Goal: Task Accomplishment & Management: Use online tool/utility

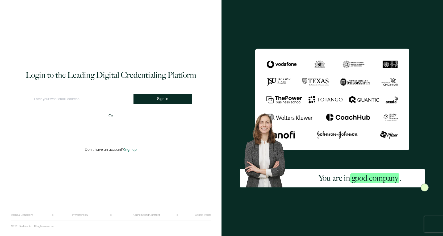
click at [88, 102] on input "text" at bounding box center [82, 99] width 104 height 11
type input "[EMAIL_ADDRESS][DOMAIN_NAME]"
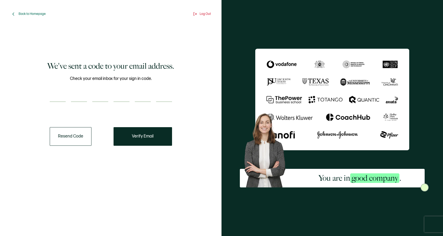
click at [64, 97] on input "number" at bounding box center [58, 96] width 16 height 11
paste input "6"
type input "6"
type input "0"
type input "1"
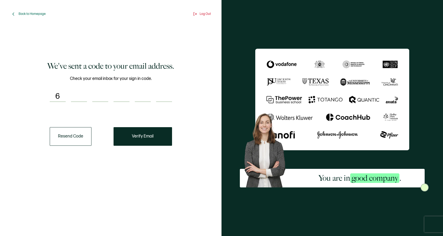
type input "0"
type input "6"
type input "7"
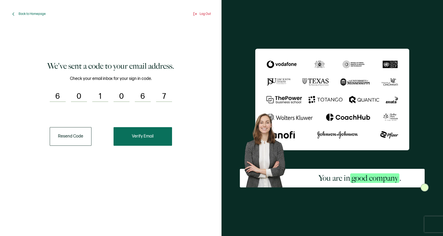
click at [132, 136] on span "Verify Email" at bounding box center [143, 136] width 22 height 4
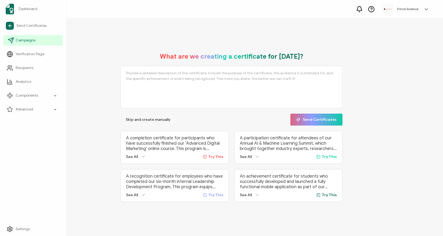
click at [34, 39] on span "Campaigns" at bounding box center [26, 40] width 20 height 5
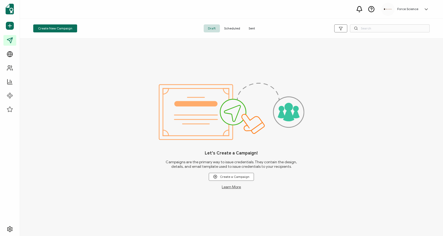
drag, startPoint x: 249, startPoint y: 30, endPoint x: 255, endPoint y: 30, distance: 5.3
click at [249, 30] on span "Sent" at bounding box center [251, 28] width 15 height 8
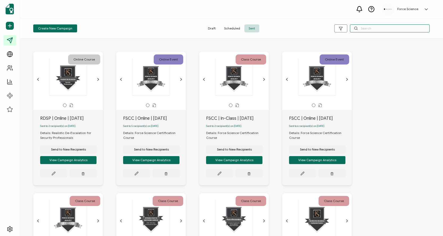
click at [379, 29] on input "text" at bounding box center [390, 28] width 80 height 8
type input "rdic"
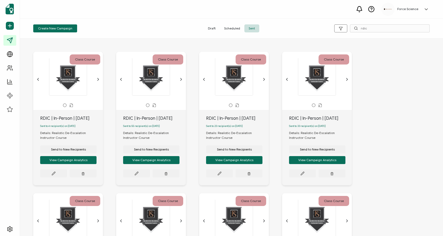
click at [79, 119] on div "RDIC | In-Person | [DATE]" at bounding box center [71, 118] width 63 height 6
copy div "RDIC | In-Person | [DATE]"
click at [62, 153] on button "Send to New Recipients" at bounding box center [68, 150] width 56 height 8
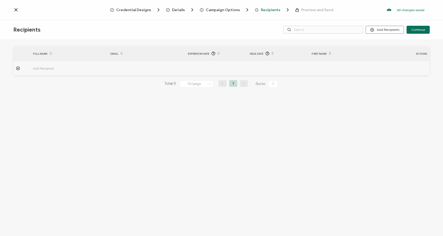
click at [223, 10] on span "Campaign Options" at bounding box center [223, 10] width 34 height 4
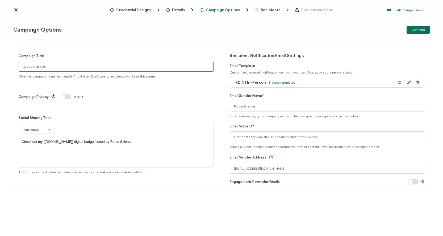
click at [45, 64] on input "Credential 908" at bounding box center [116, 66] width 195 height 11
paste input "RDIC | In-Person | [DATE]"
type input "RDIC | In-Person | [DATE]"
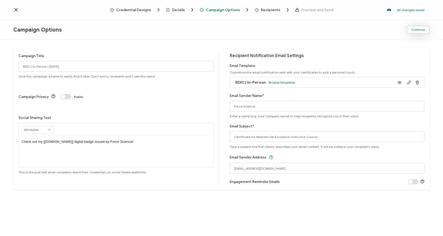
click at [415, 31] on span "Continue" at bounding box center [418, 29] width 14 height 3
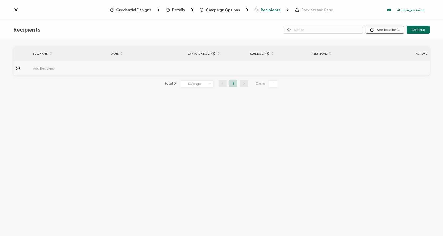
click at [377, 28] on button "Add Recipients" at bounding box center [384, 30] width 38 height 8
click at [379, 42] on span "Upload Recipients" at bounding box center [391, 44] width 27 height 4
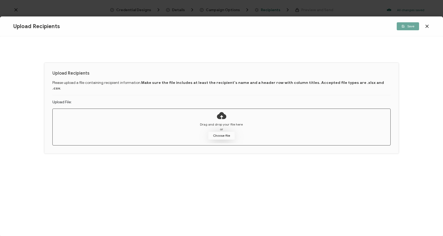
click at [217, 132] on button "Choose file" at bounding box center [221, 136] width 27 height 8
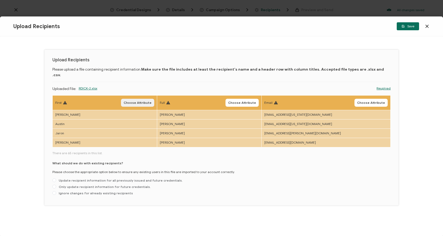
click at [141, 101] on span "Choose Attribute" at bounding box center [138, 102] width 28 height 3
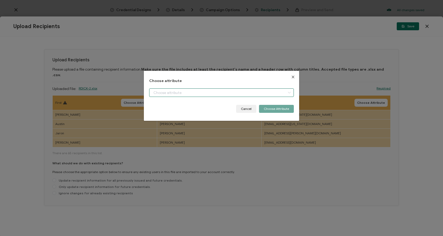
click at [167, 90] on input "dialog" at bounding box center [221, 92] width 144 height 9
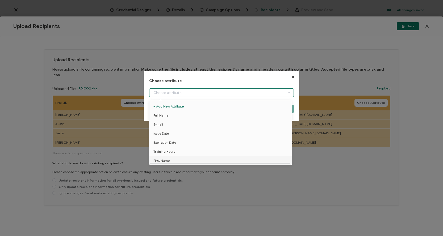
click at [168, 159] on span "First Name" at bounding box center [161, 160] width 16 height 9
type input "First Name"
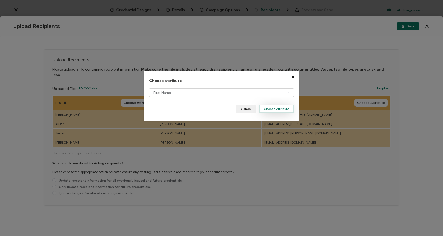
click at [275, 110] on button "Choose Attribute" at bounding box center [276, 109] width 35 height 8
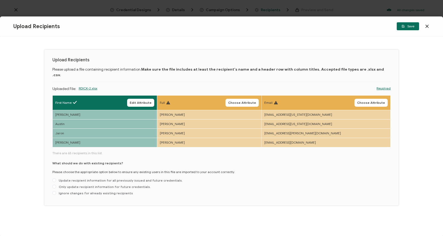
drag, startPoint x: 266, startPoint y: 95, endPoint x: 242, endPoint y: 97, distance: 24.3
click at [256, 101] on span "Choose Attribute" at bounding box center [242, 102] width 28 height 3
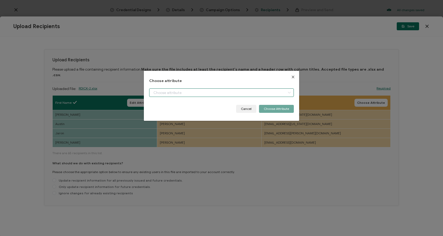
click at [161, 92] on input "dialog" at bounding box center [221, 92] width 144 height 9
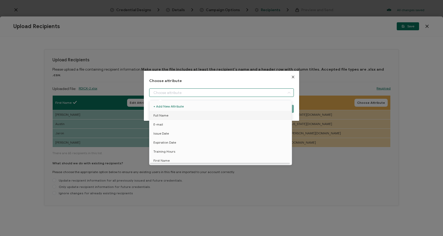
click at [159, 116] on span "Full Name" at bounding box center [160, 115] width 15 height 9
type input "Full Name"
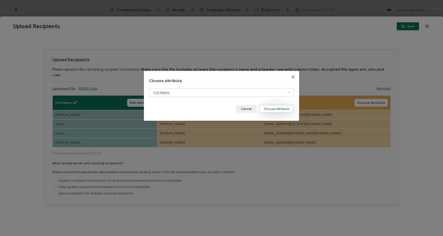
click at [265, 106] on button "Choose Attribute" at bounding box center [276, 109] width 35 height 8
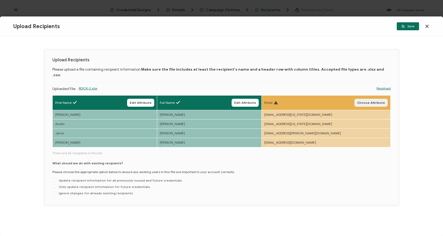
click at [370, 101] on span "Choose Attribute" at bounding box center [371, 102] width 28 height 3
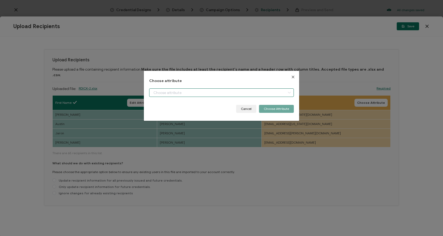
drag, startPoint x: 199, startPoint y: 93, endPoint x: 197, endPoint y: 95, distance: 3.0
click at [199, 93] on input "dialog" at bounding box center [221, 92] width 144 height 9
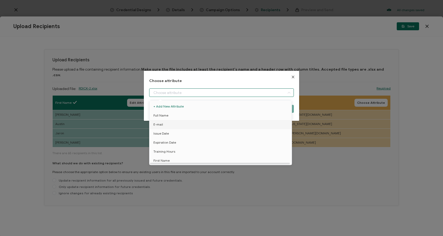
click at [166, 124] on li "E-mail" at bounding box center [221, 124] width 147 height 9
type input "E-mail"
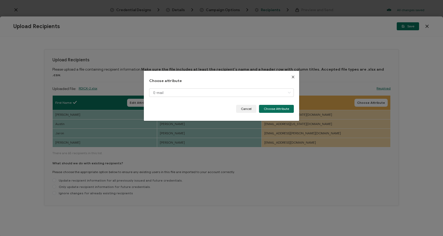
drag, startPoint x: 266, startPoint y: 108, endPoint x: 208, endPoint y: 139, distance: 66.6
click at [266, 108] on button "Choose Attribute" at bounding box center [276, 109] width 35 height 8
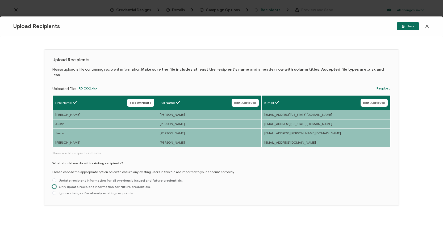
click at [125, 185] on span "Only update recipient information for future credentials." at bounding box center [103, 187] width 95 height 4
click at [56, 185] on input "Only update recipient information for future credentials." at bounding box center [54, 187] width 4 height 4
radio input "true"
click at [410, 27] on span "Save" at bounding box center [407, 26] width 13 height 3
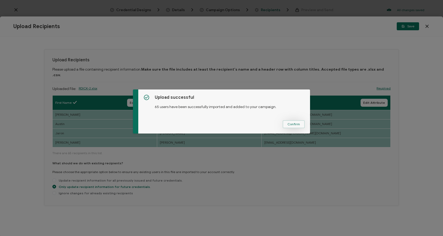
click at [294, 126] on button "Confirm" at bounding box center [293, 124] width 22 height 8
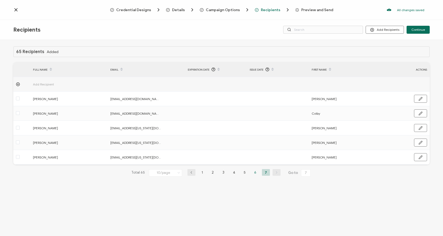
click at [255, 173] on li "6" at bounding box center [255, 172] width 8 height 7
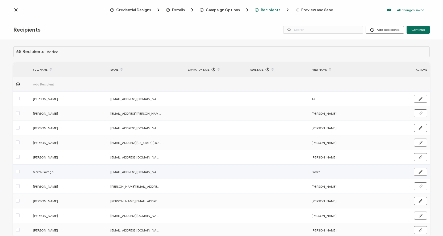
scroll to position [28, 0]
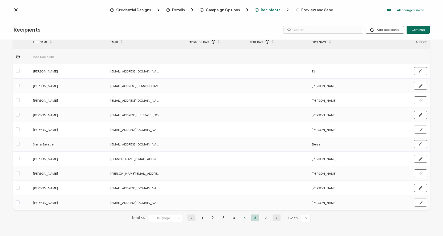
click at [244, 218] on li "5" at bounding box center [244, 218] width 8 height 7
click at [232, 218] on li "4" at bounding box center [234, 218] width 8 height 7
click at [222, 218] on li "3" at bounding box center [223, 218] width 8 height 7
click at [212, 220] on li "2" at bounding box center [213, 218] width 8 height 7
click at [202, 219] on li "1" at bounding box center [202, 218] width 8 height 7
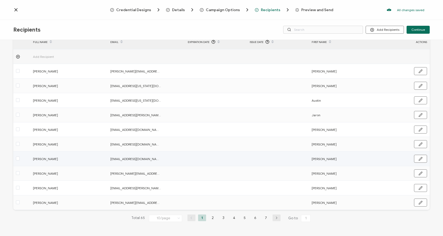
scroll to position [0, 0]
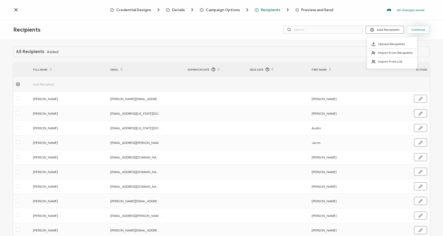
click at [415, 30] on span "Continue" at bounding box center [418, 29] width 14 height 3
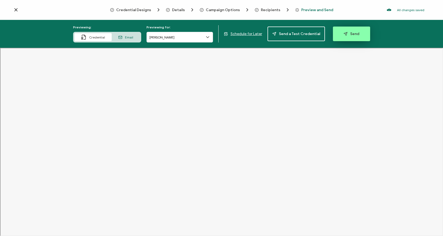
click at [355, 35] on span "Send" at bounding box center [351, 34] width 16 height 4
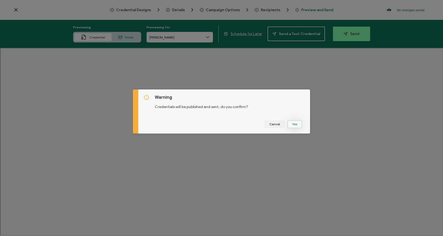
click at [297, 124] on button "Yes" at bounding box center [294, 124] width 15 height 8
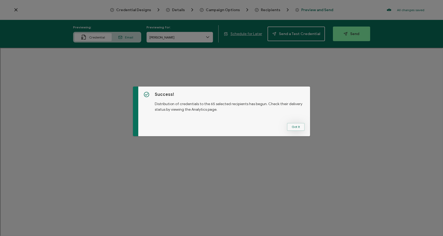
click at [294, 126] on button "Got It" at bounding box center [296, 127] width 18 height 8
